Goal: Navigation & Orientation: Find specific page/section

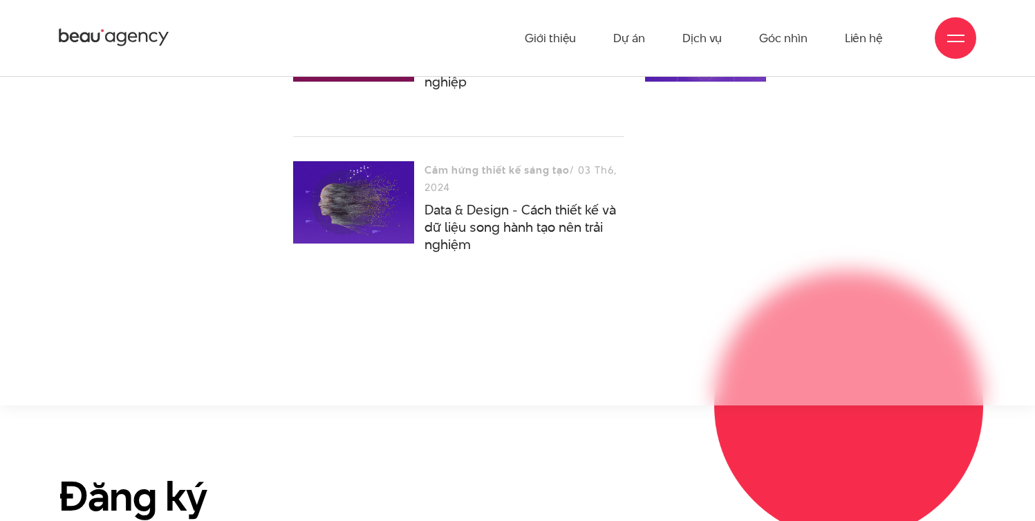
scroll to position [4097, 0]
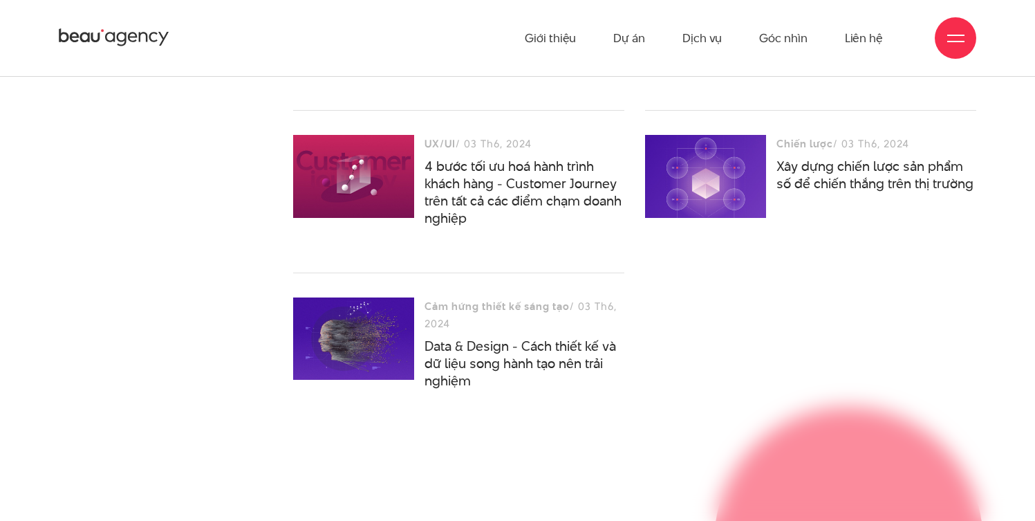
click at [131, 29] on icon at bounding box center [114, 37] width 111 height 21
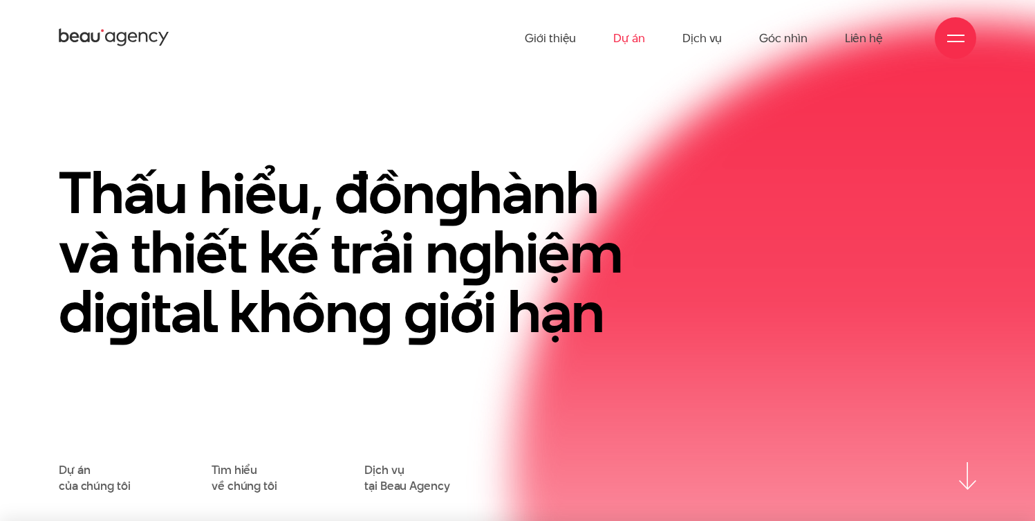
click at [627, 30] on link "Dự án" at bounding box center [629, 38] width 32 height 76
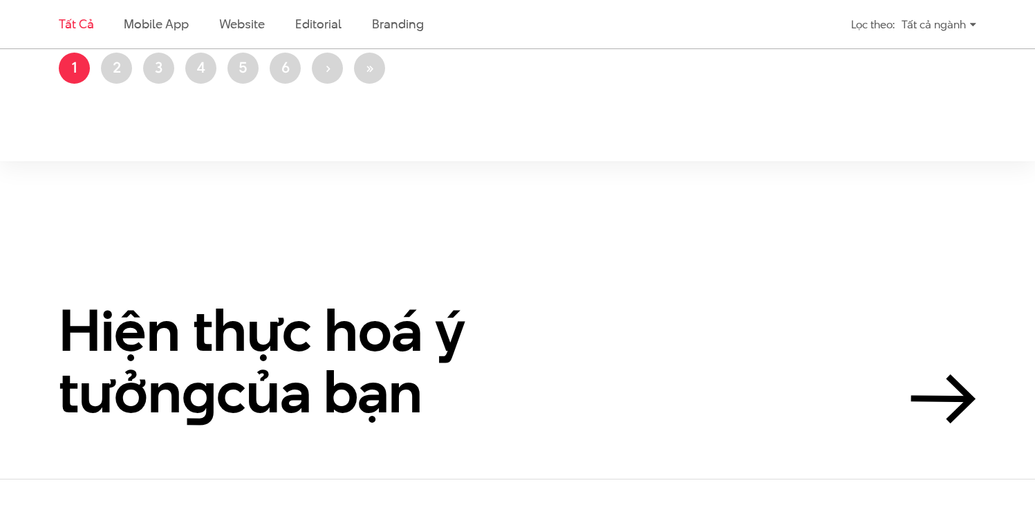
scroll to position [3123, 0]
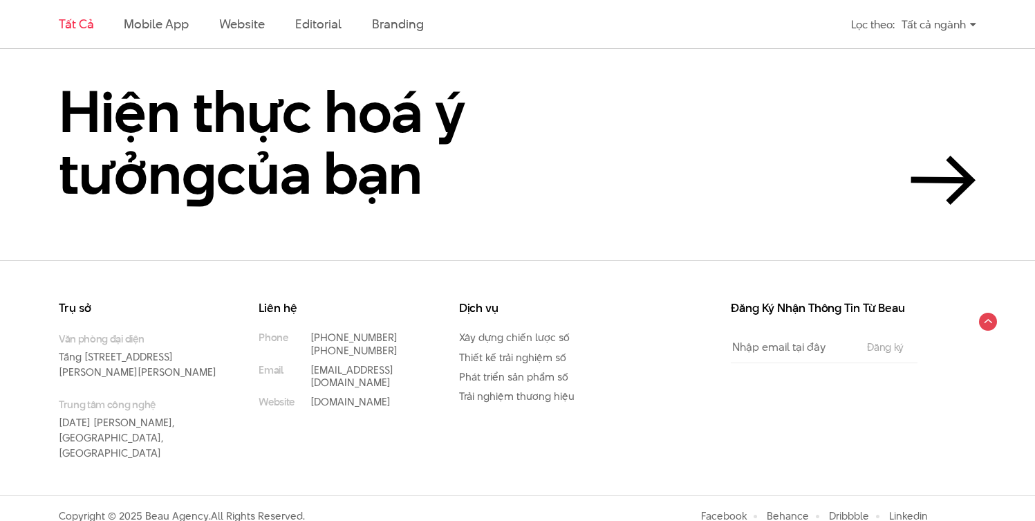
click at [608, 344] on ul "Xây dựng chiến lược số Thiết kế trải nghiệm số Phát triển sản phẩm số Trải nghi…" at bounding box center [538, 366] width 158 height 71
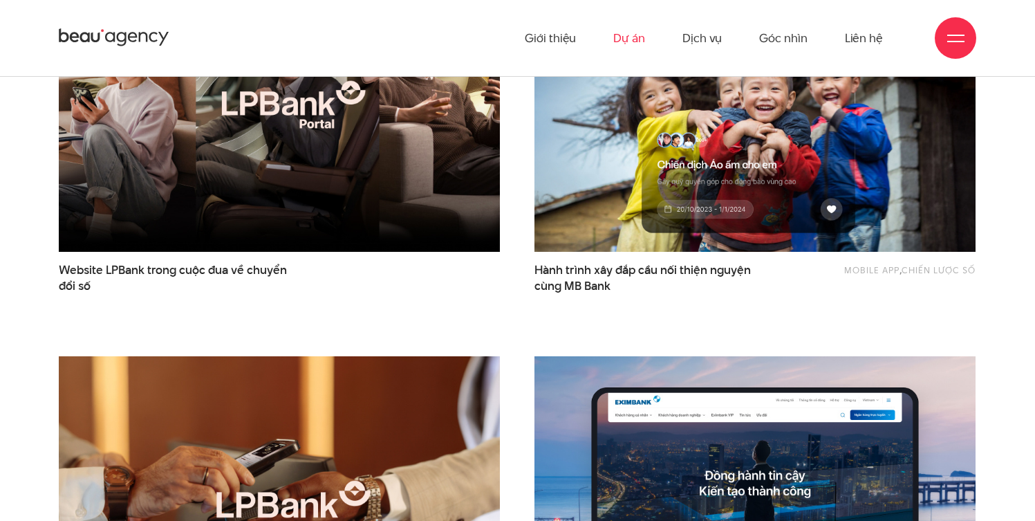
scroll to position [0, 0]
